Goal: Transaction & Acquisition: Purchase product/service

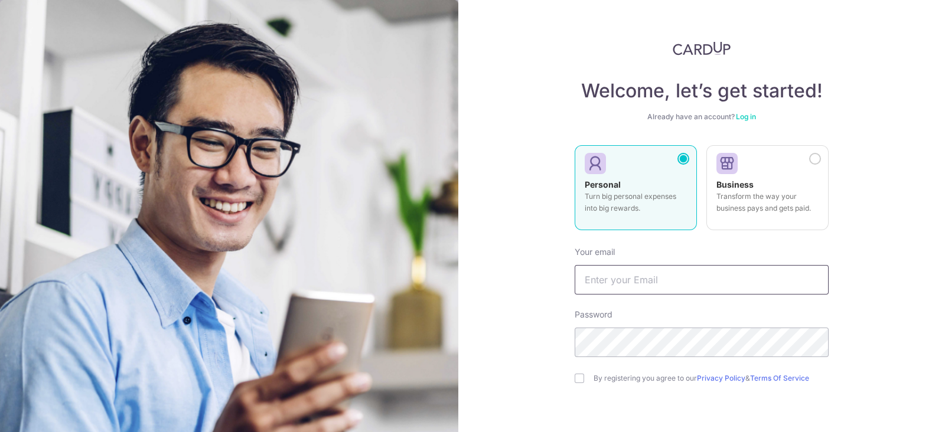
type input "xaviertang86@gmail.com"
click at [741, 118] on link "Log in" at bounding box center [746, 116] width 20 height 9
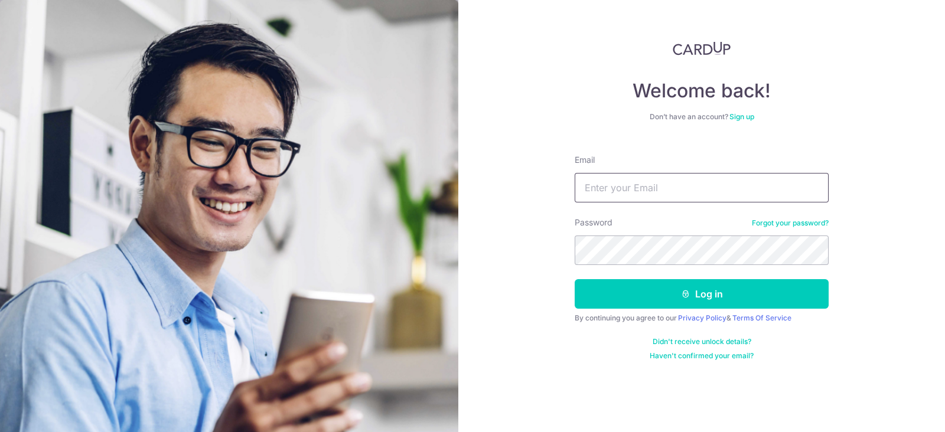
type input "xaviertang86@gmail.com"
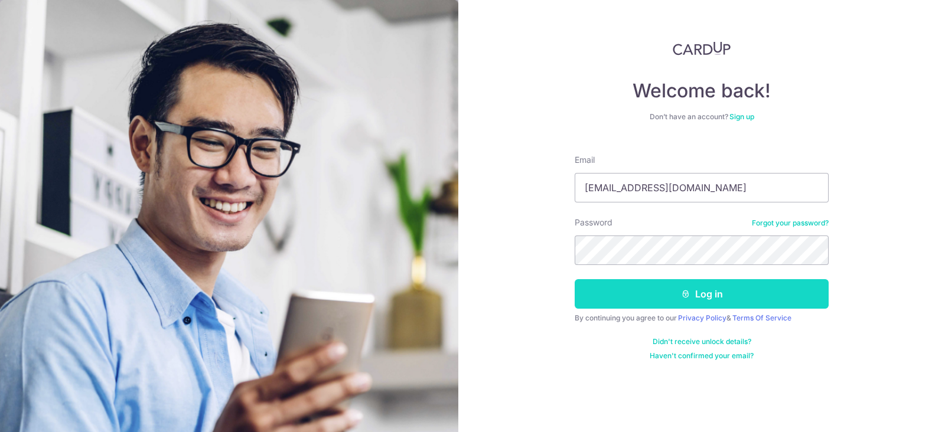
click at [660, 290] on button "Log in" at bounding box center [702, 294] width 254 height 30
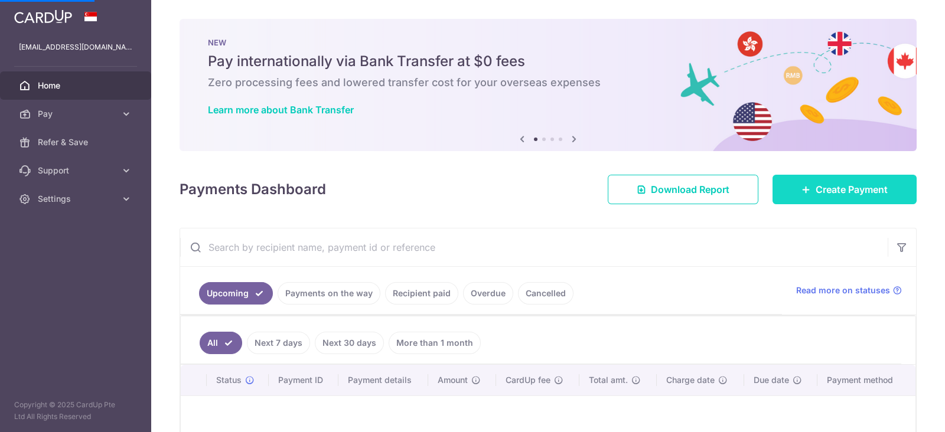
click at [816, 184] on span "Create Payment" at bounding box center [852, 189] width 72 height 14
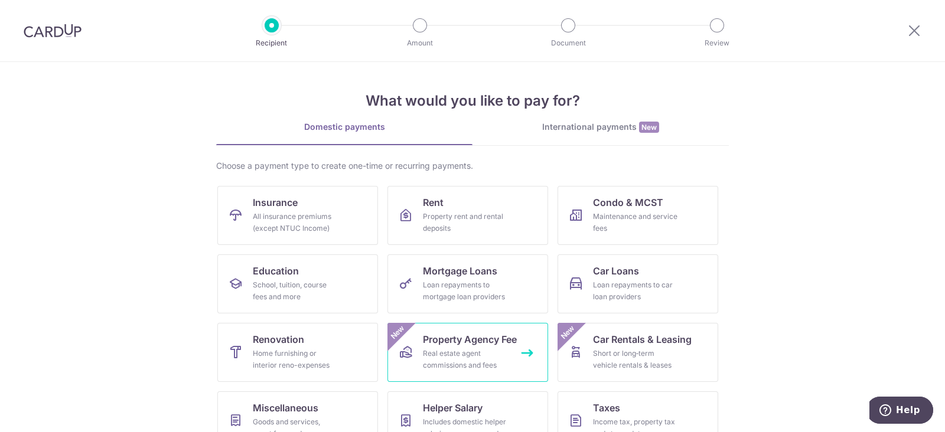
scroll to position [96, 0]
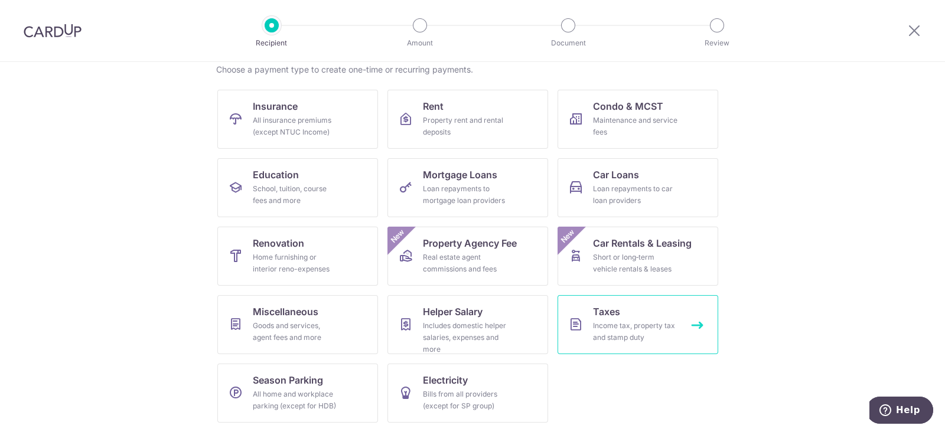
click at [615, 308] on span "Taxes" at bounding box center [606, 312] width 27 height 14
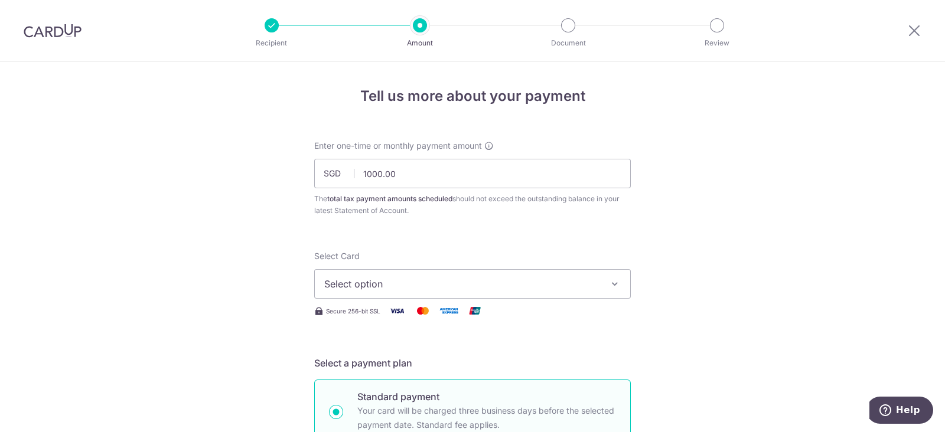
scroll to position [156, 0]
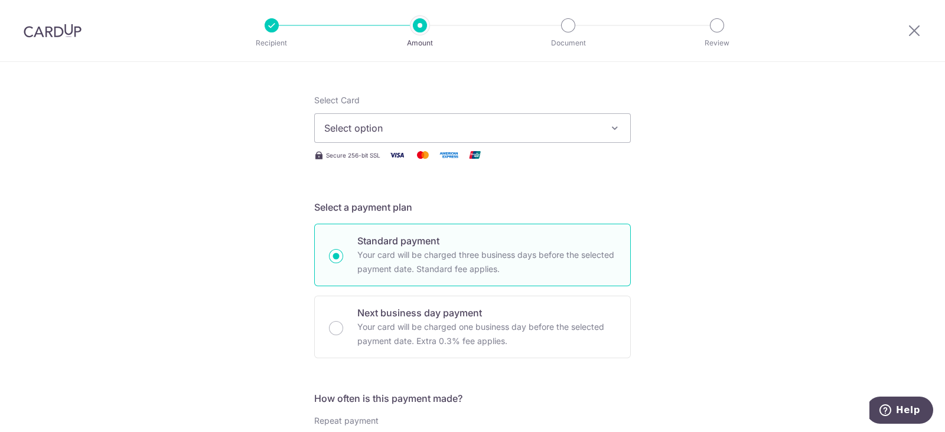
type input "1,000.00"
click at [403, 121] on span "Select option" at bounding box center [461, 128] width 275 height 14
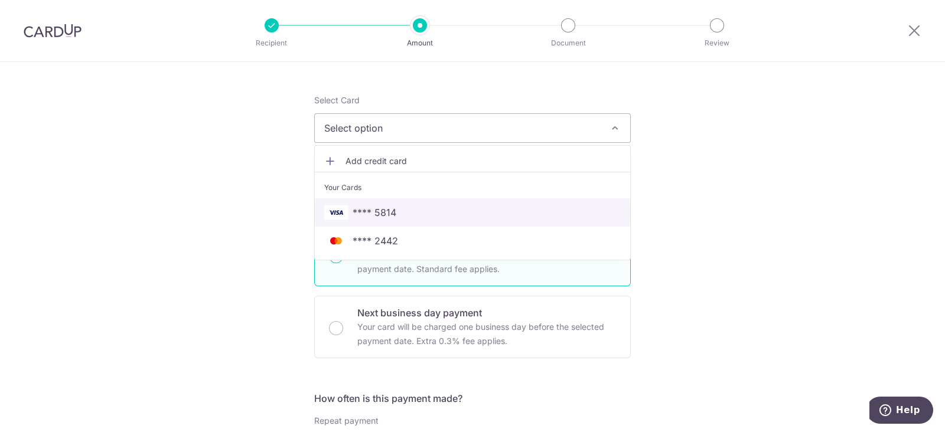
click at [392, 208] on span "**** 5814" at bounding box center [472, 212] width 296 height 14
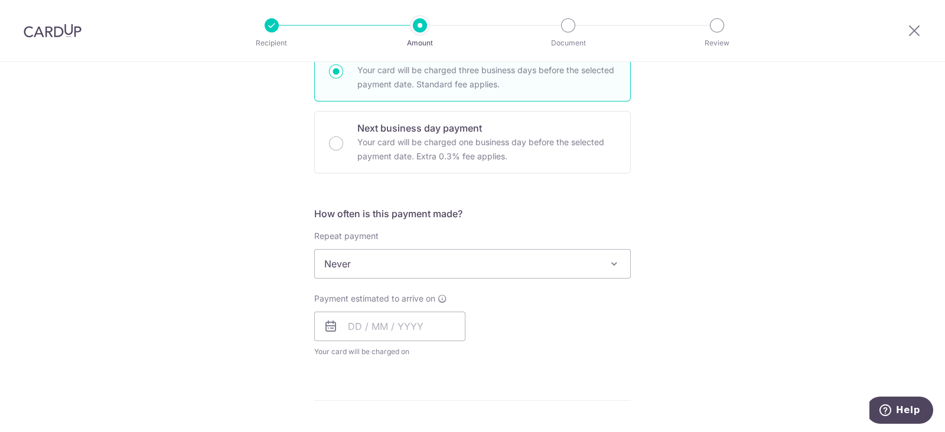
scroll to position [371, 0]
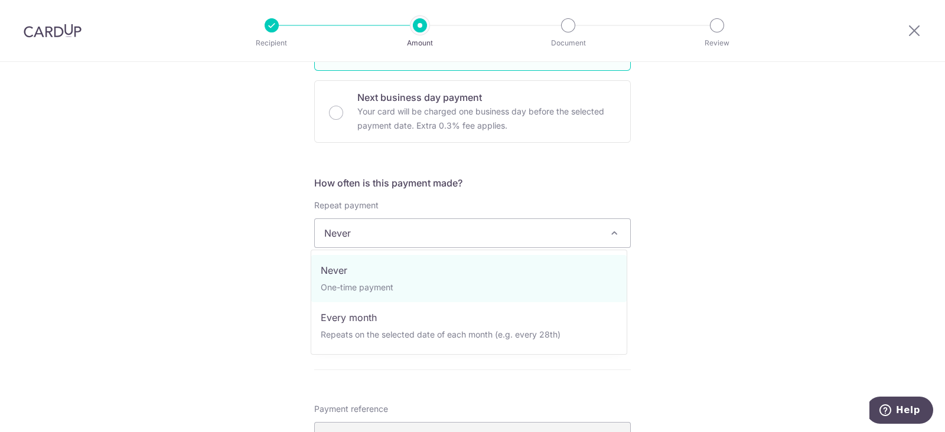
click at [389, 237] on span "Never" at bounding box center [472, 233] width 315 height 28
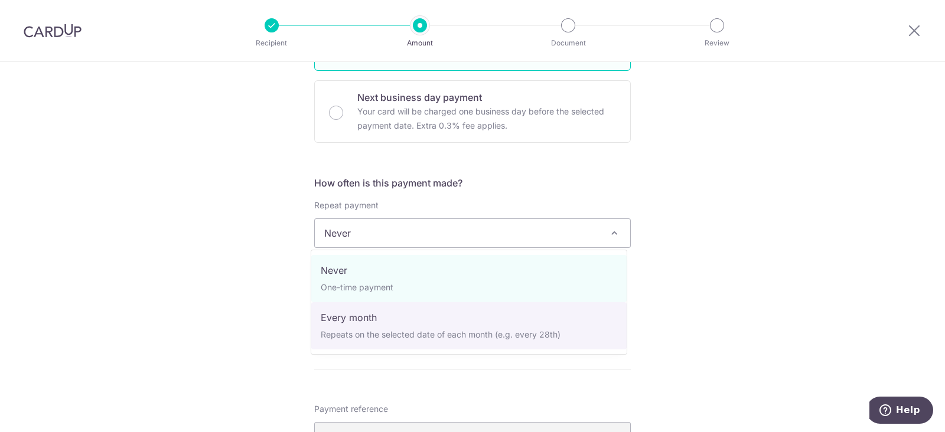
select select "3"
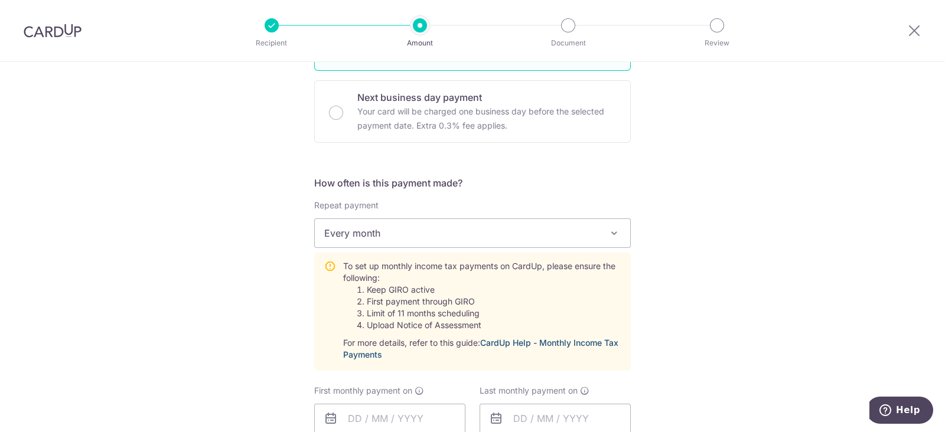
scroll to position [505, 0]
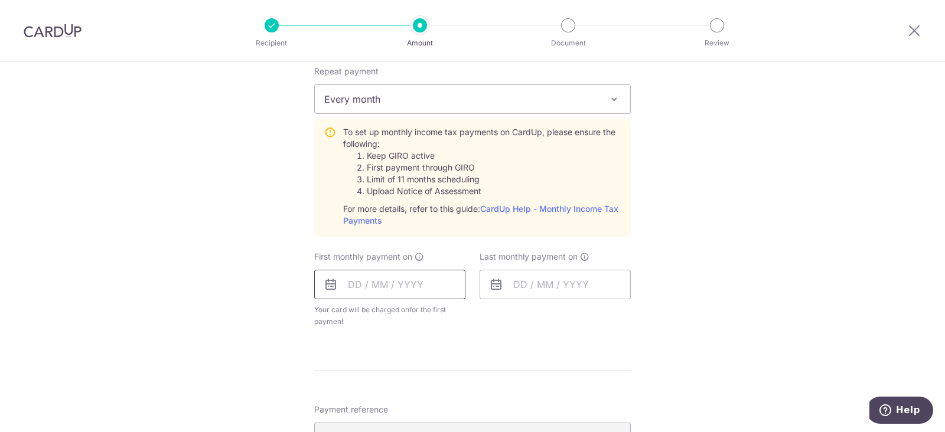
click at [365, 280] on input "text" at bounding box center [389, 285] width 151 height 30
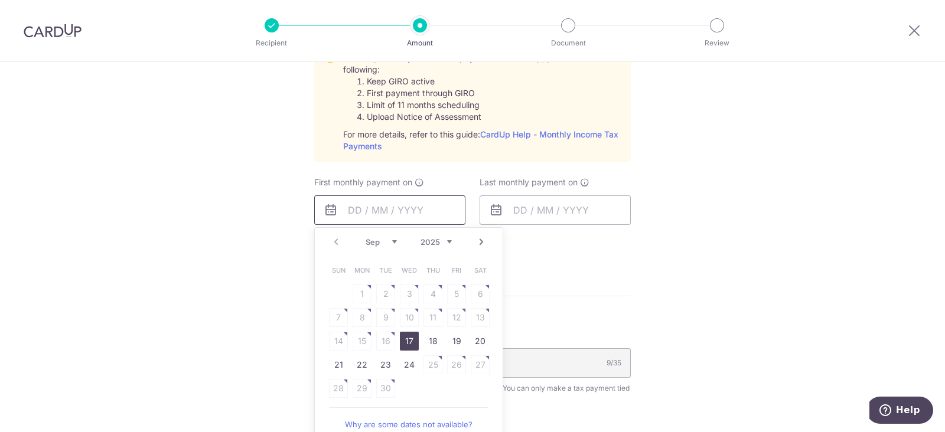
scroll to position [581, 0]
click at [409, 340] on link "17" at bounding box center [409, 340] width 19 height 19
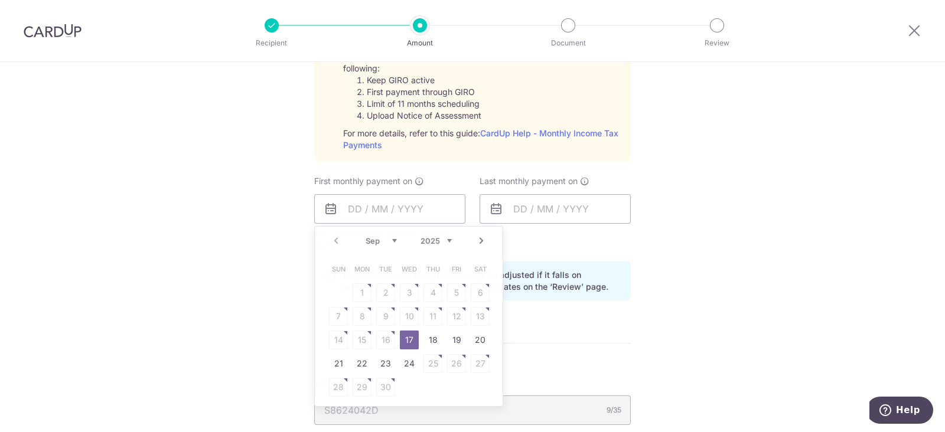
type input "17/09/2025"
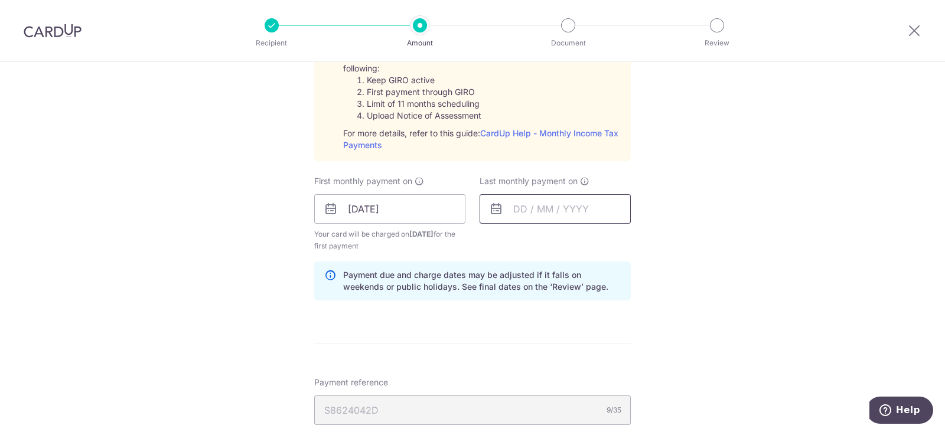
click at [542, 216] on input "text" at bounding box center [554, 209] width 151 height 30
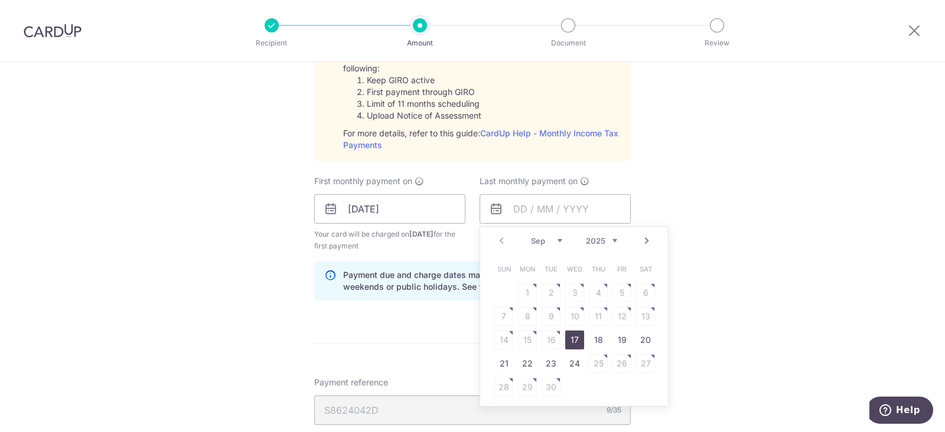
click at [615, 239] on div "Prev Next Sep Oct Nov Dec 2025 2026" at bounding box center [574, 241] width 188 height 28
click at [612, 239] on select "2025 2026" at bounding box center [601, 240] width 31 height 9
click at [551, 238] on select "Jan Feb Mar Apr May Jun Jul Aug Sep Oct" at bounding box center [546, 240] width 31 height 9
click at [592, 312] on link "12" at bounding box center [598, 316] width 19 height 19
type input "12/03/2026"
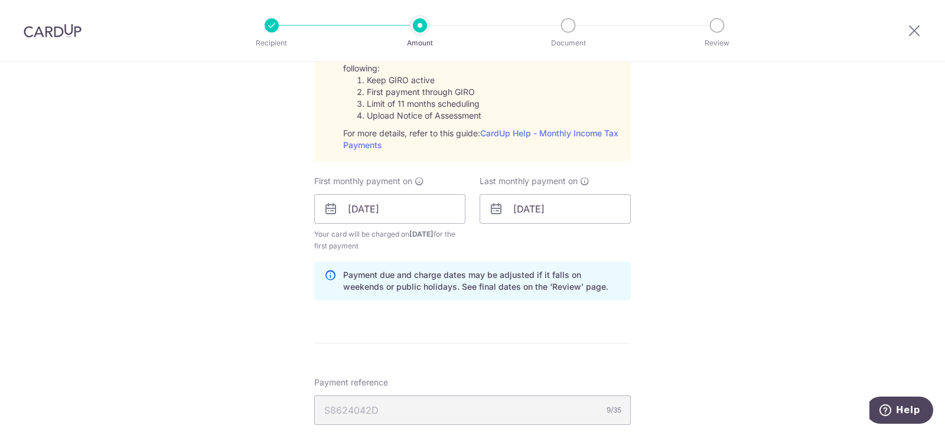
click at [719, 280] on div "Tell us more about your payment Enter one-time or monthly payment amount SGD 1,…" at bounding box center [472, 121] width 945 height 1280
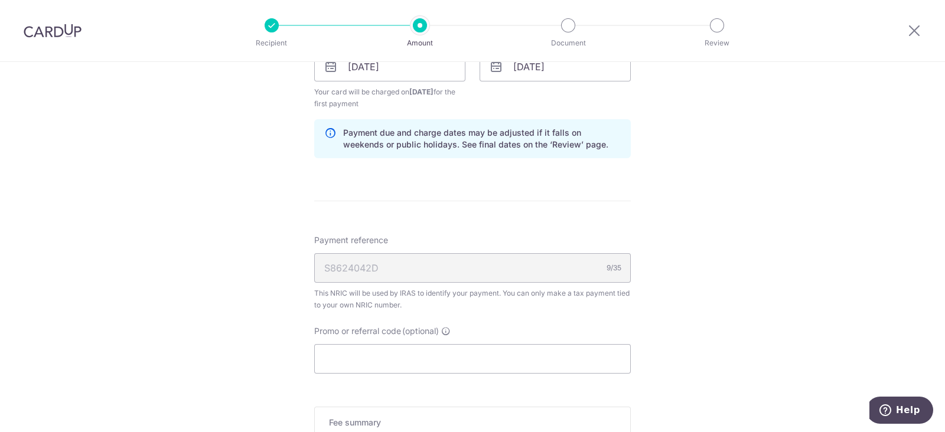
scroll to position [820, 0]
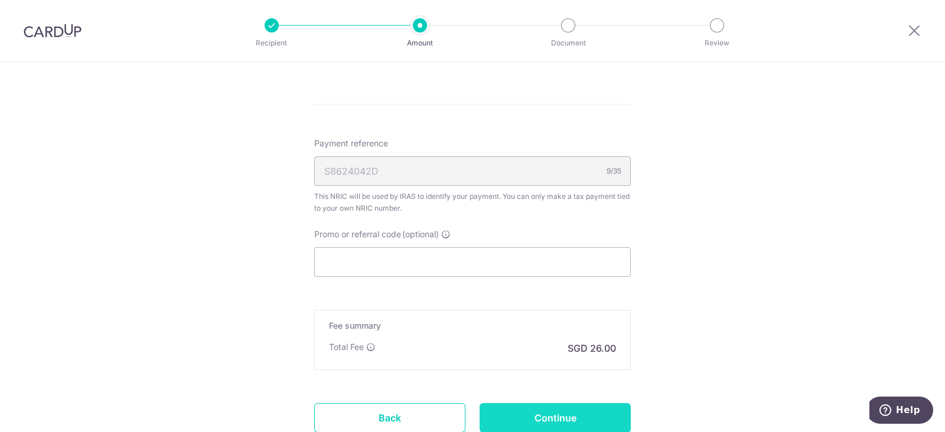
click at [549, 420] on input "Continue" at bounding box center [554, 418] width 151 height 30
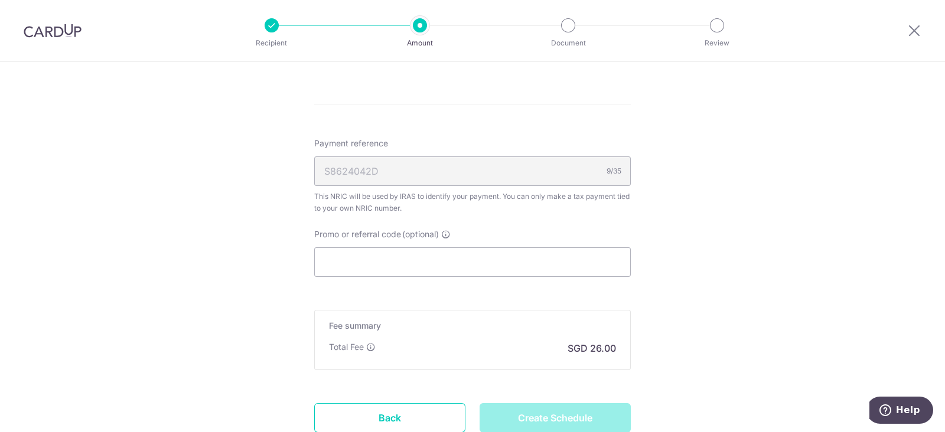
type input "Create Schedule"
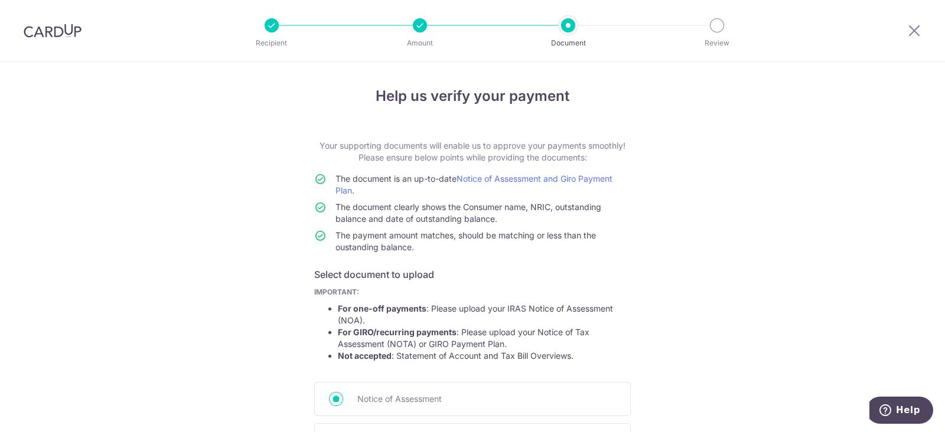
scroll to position [169, 0]
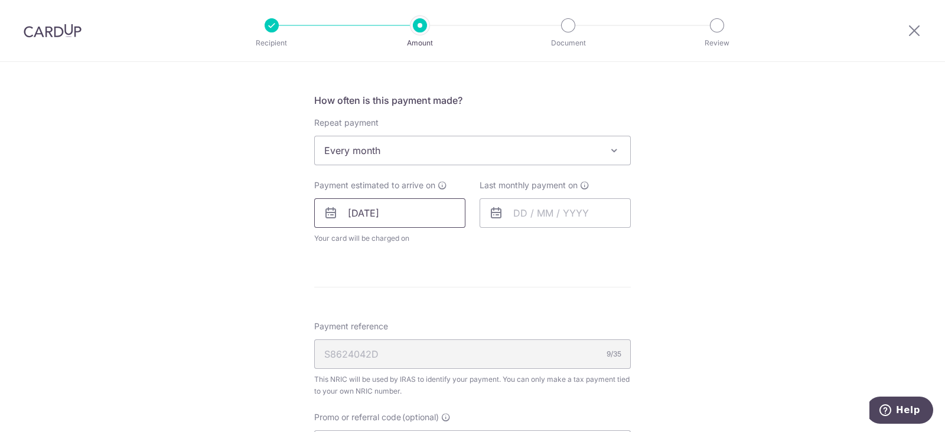
scroll to position [453, 0]
click at [917, 24] on icon at bounding box center [914, 30] width 14 height 15
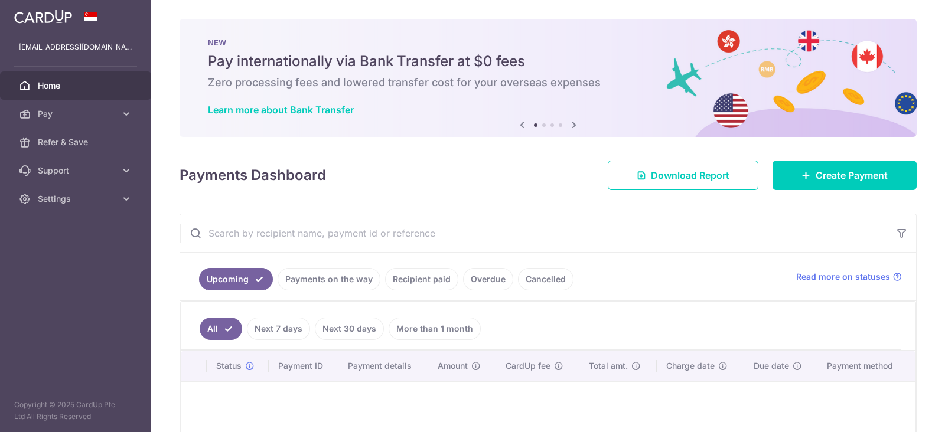
click at [237, 250] on input "text" at bounding box center [533, 233] width 707 height 38
paste input "txn_5fa4d31d9ee"
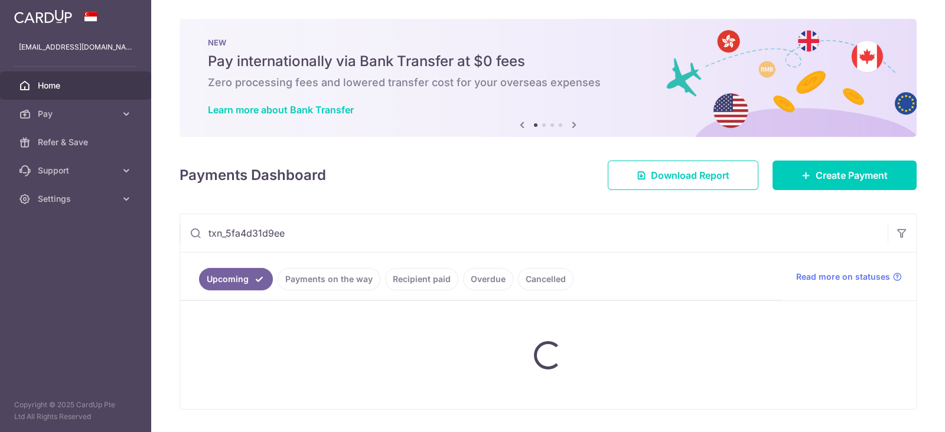
type input "txn_5fa4d31d9ee"
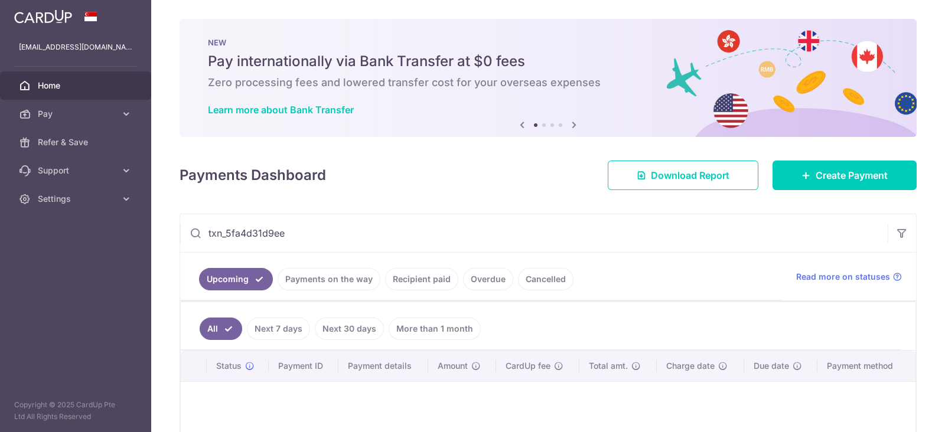
click at [596, 319] on ul "All Next 7 days Next 30 days More than 1 month" at bounding box center [541, 326] width 720 height 48
click at [667, 223] on input "txn_5fa4d31d9ee" at bounding box center [533, 233] width 707 height 38
